Goal: Information Seeking & Learning: Learn about a topic

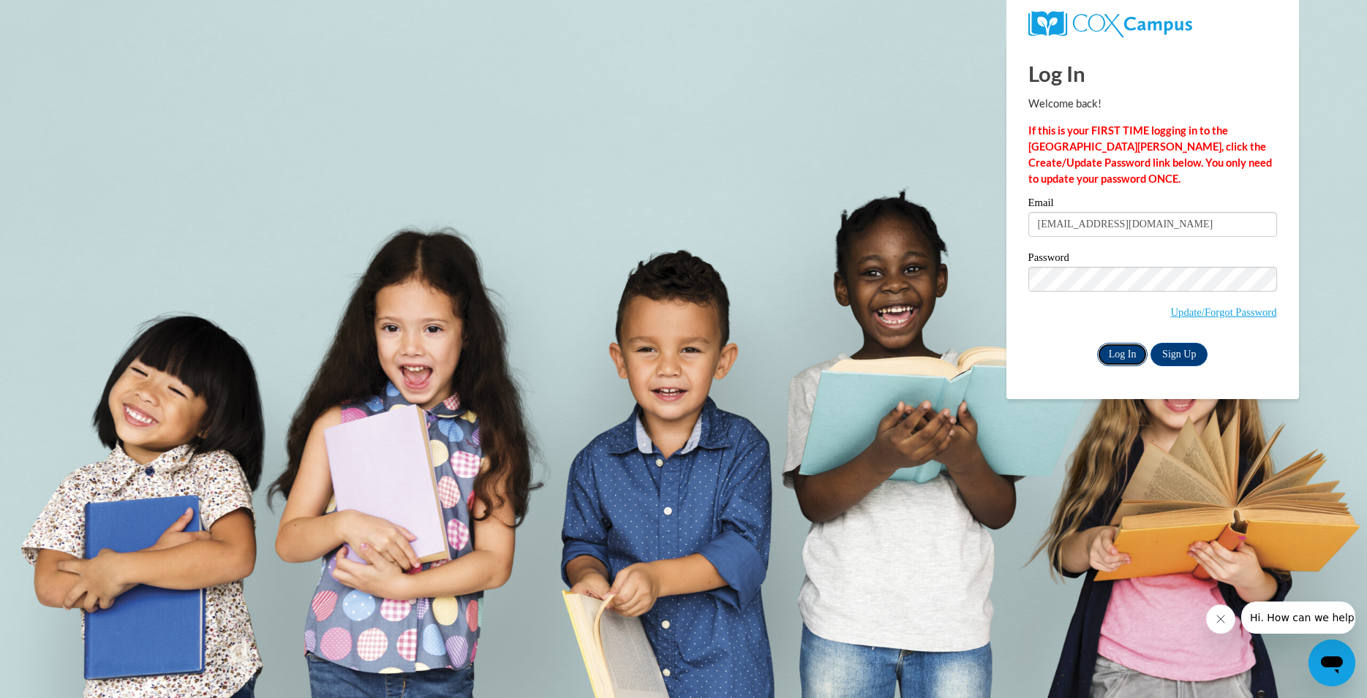
click at [1124, 353] on input "Log In" at bounding box center [1122, 354] width 51 height 23
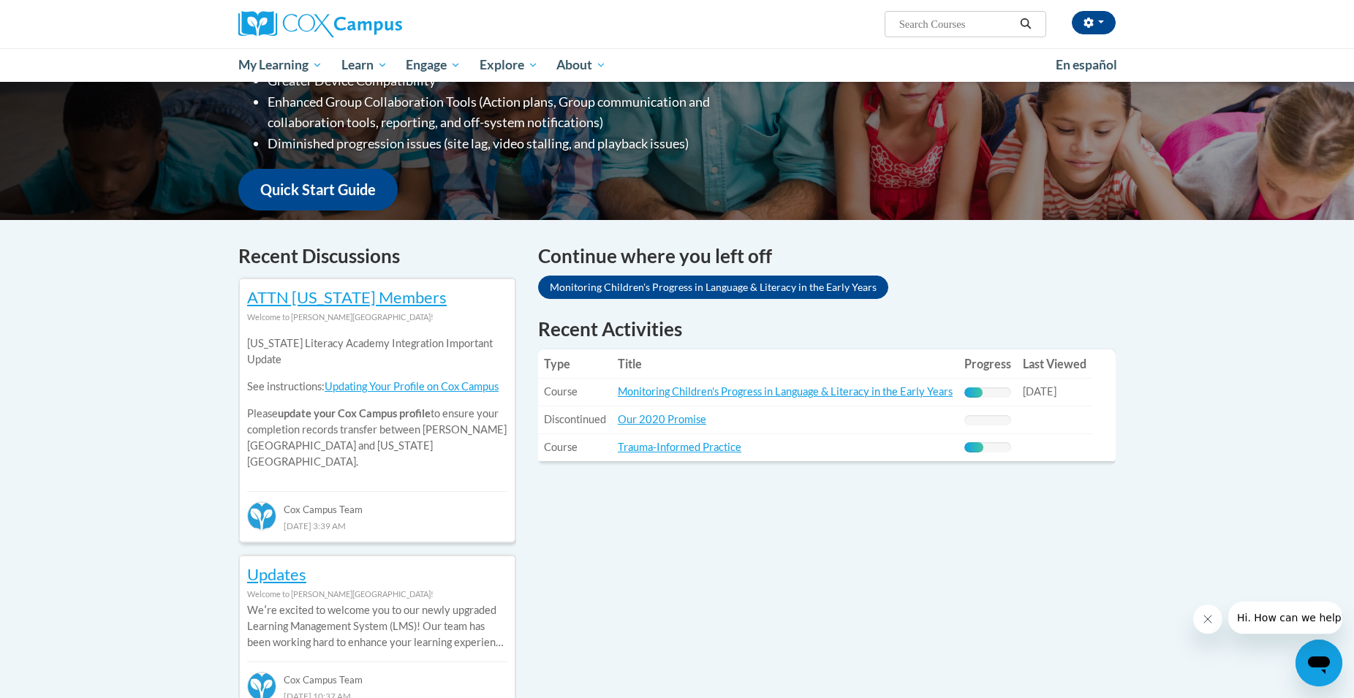
scroll to position [298, 0]
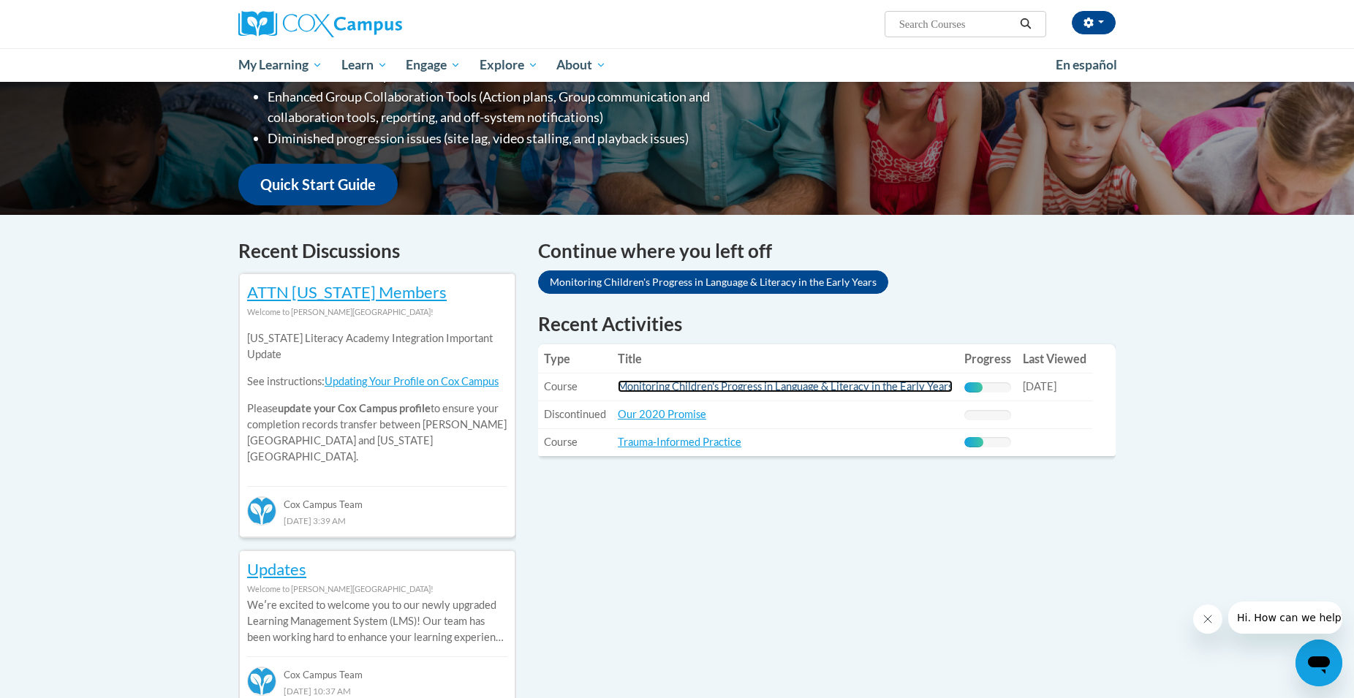
click at [793, 389] on link "Monitoring Children's Progress in Language & Literacy in the Early Years" at bounding box center [785, 386] width 335 height 12
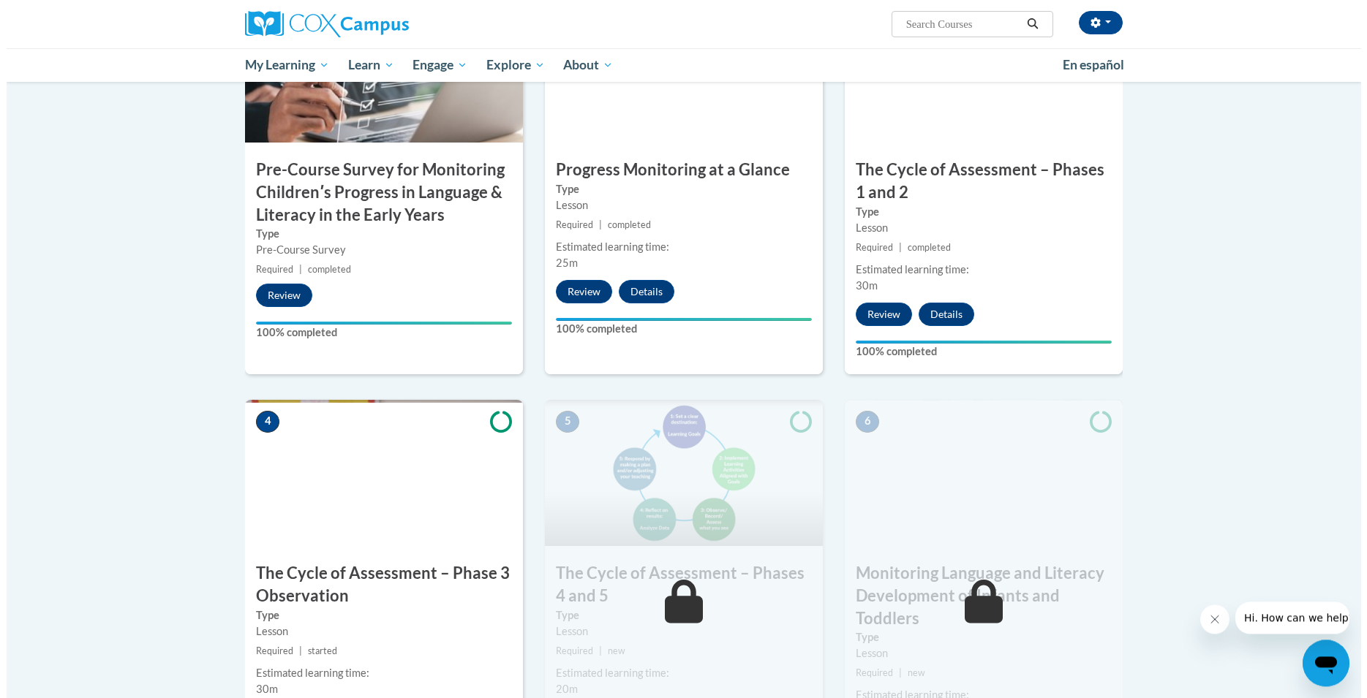
scroll to position [487, 0]
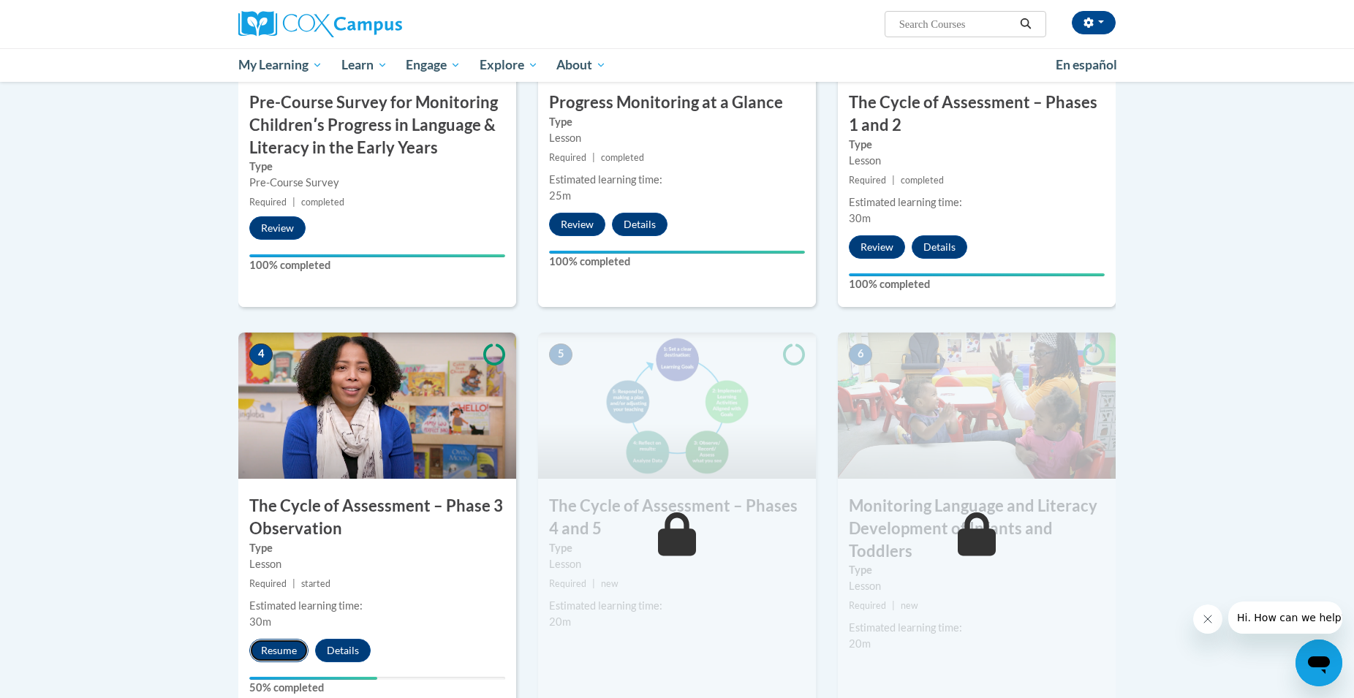
click at [274, 649] on button "Resume" at bounding box center [278, 650] width 59 height 23
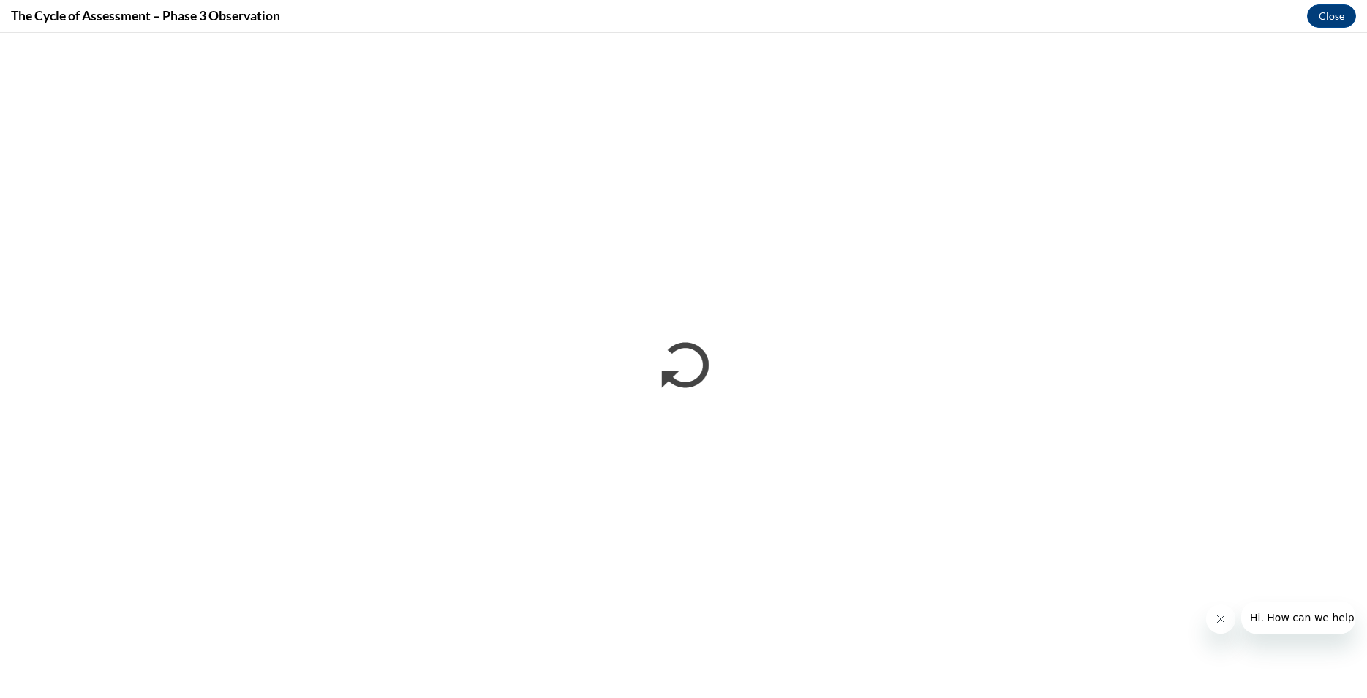
scroll to position [0, 0]
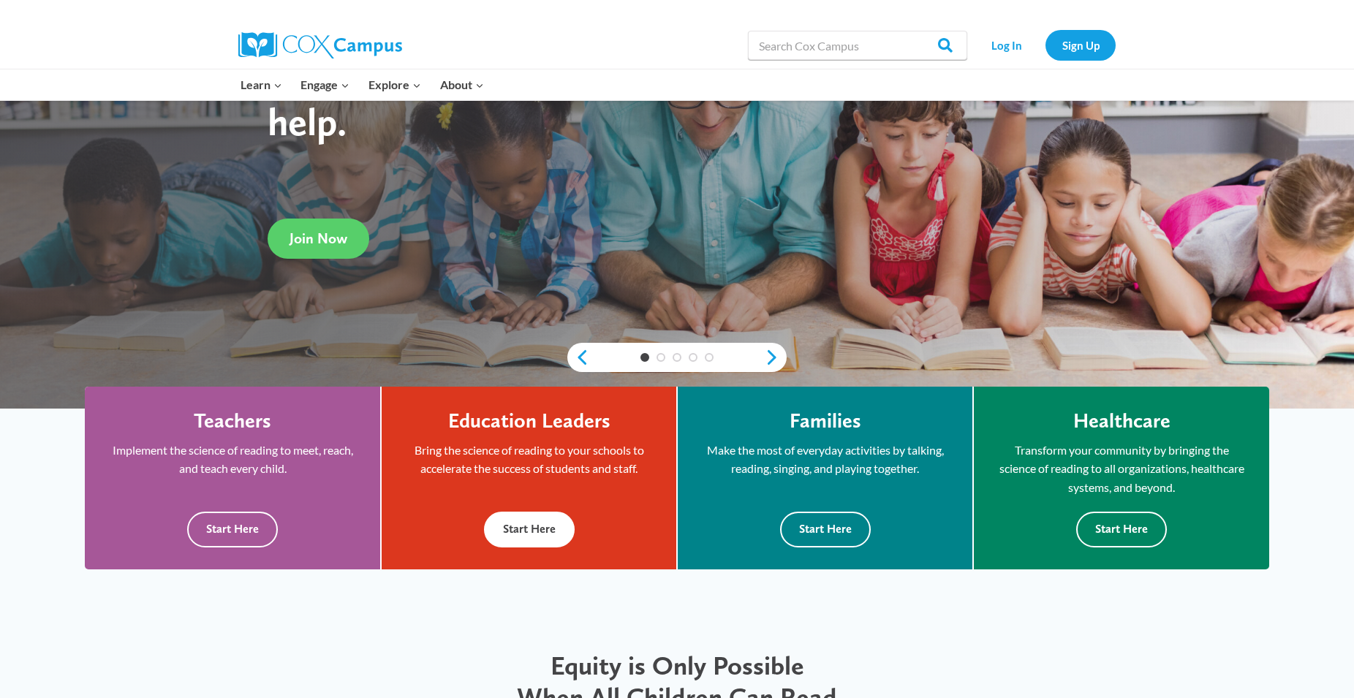
scroll to position [224, 0]
